Goal: Task Accomplishment & Management: Use online tool/utility

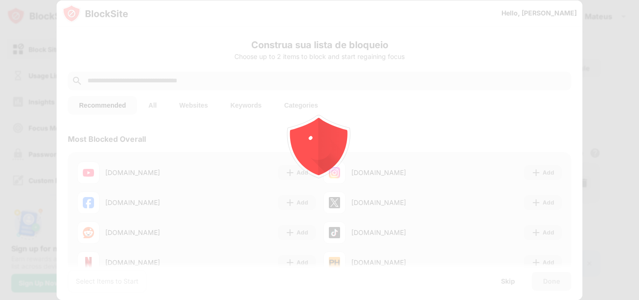
click at [263, 73] on icon "animation" at bounding box center [319, 150] width 169 height 169
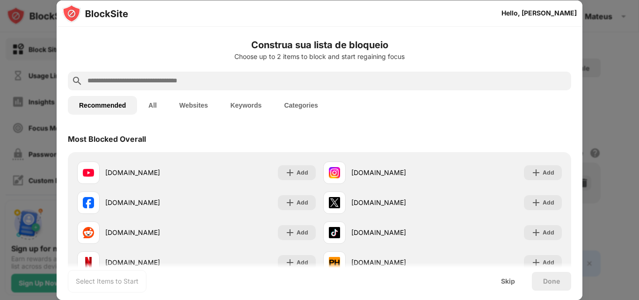
click at [351, 80] on input "text" at bounding box center [327, 80] width 481 height 11
paste input "**********"
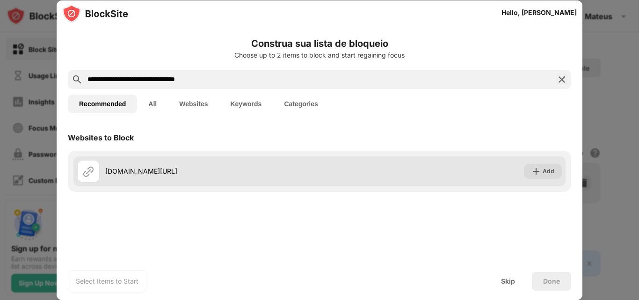
type input "**********"
click at [463, 167] on div "[DOMAIN_NAME][URL] Add" at bounding box center [319, 171] width 492 height 30
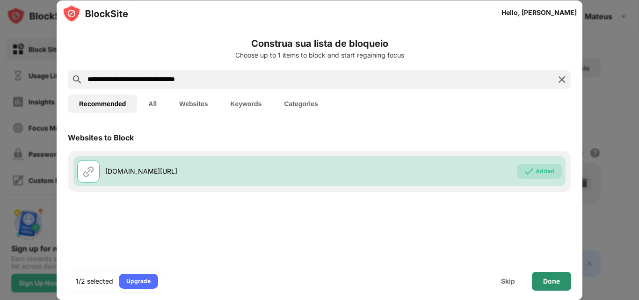
click at [547, 281] on div "Done" at bounding box center [552, 281] width 17 height 7
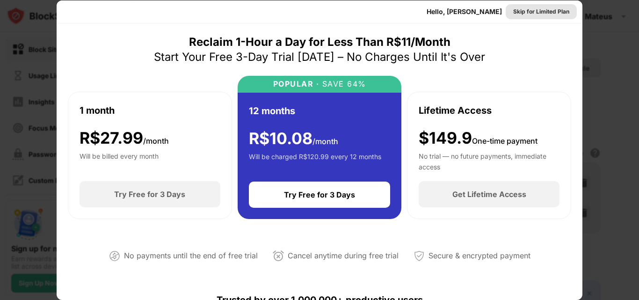
click at [529, 12] on div "Skip for Limited Plan" at bounding box center [542, 11] width 56 height 9
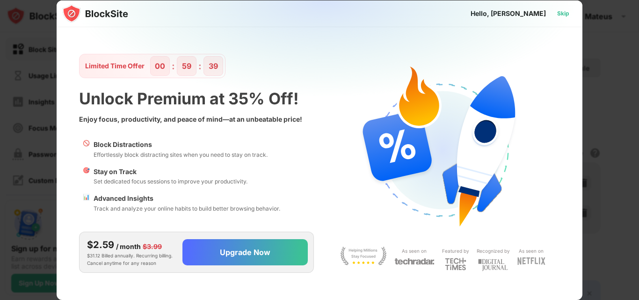
click at [566, 12] on div "Skip" at bounding box center [564, 13] width 12 height 9
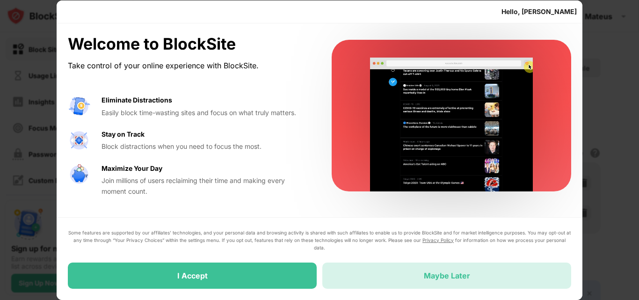
click at [399, 272] on div "Maybe Later" at bounding box center [447, 276] width 249 height 26
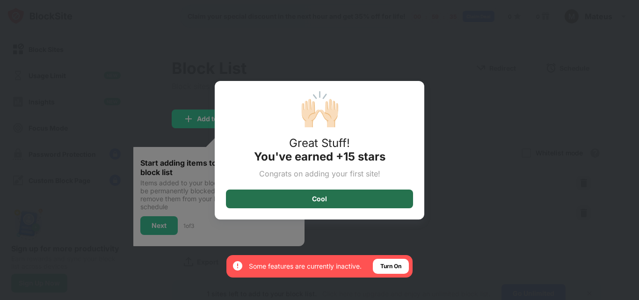
click at [342, 197] on div "Cool" at bounding box center [319, 199] width 187 height 19
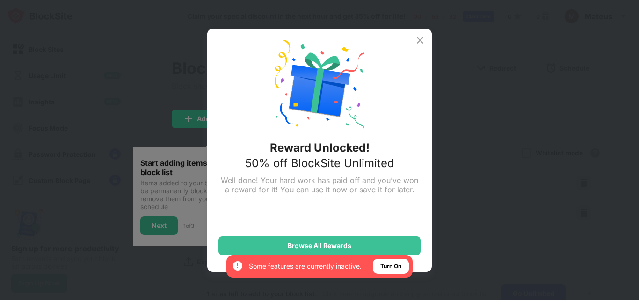
click at [419, 37] on img at bounding box center [420, 40] width 11 height 11
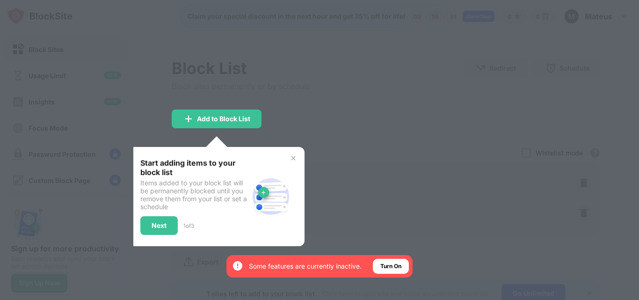
click at [294, 154] on div "Start adding items to your block list Items added to your block list will be pe…" at bounding box center [217, 196] width 176 height 99
click at [294, 156] on img at bounding box center [293, 157] width 7 height 7
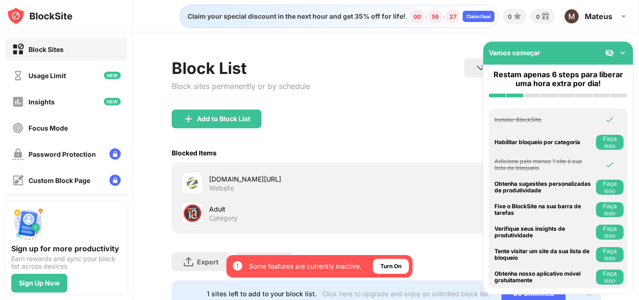
click at [622, 54] on img at bounding box center [622, 52] width 9 height 9
